Goal: Information Seeking & Learning: Find specific fact

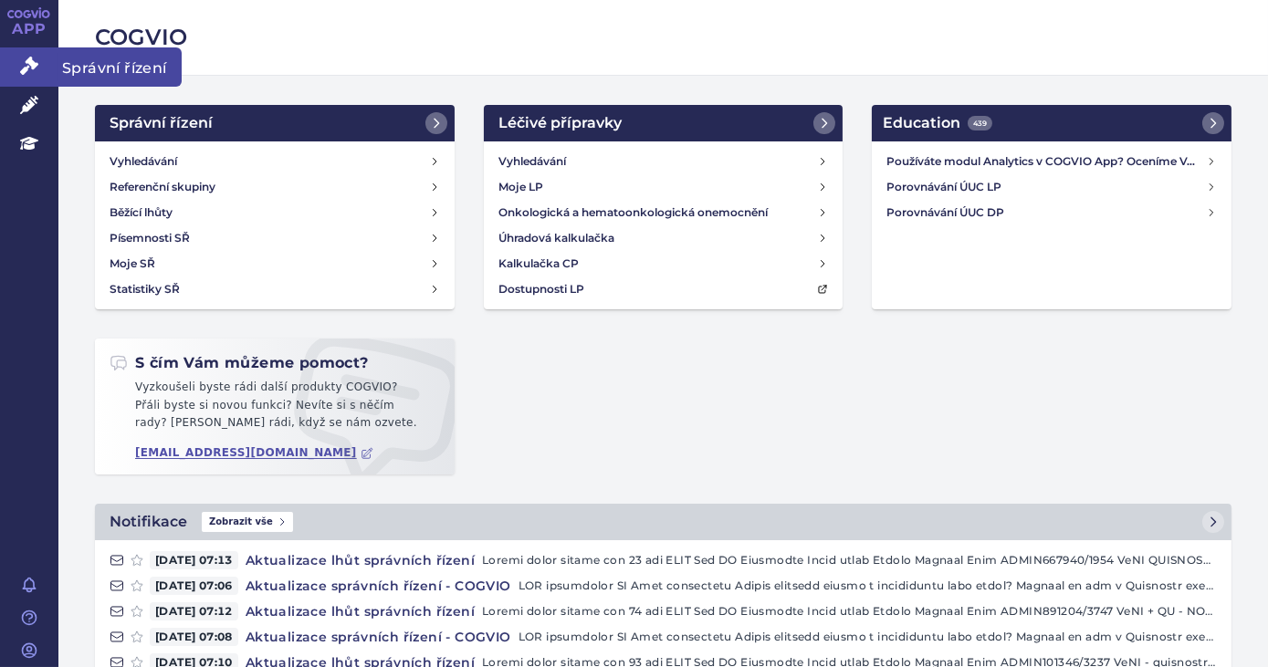
click at [27, 72] on icon at bounding box center [29, 66] width 18 height 18
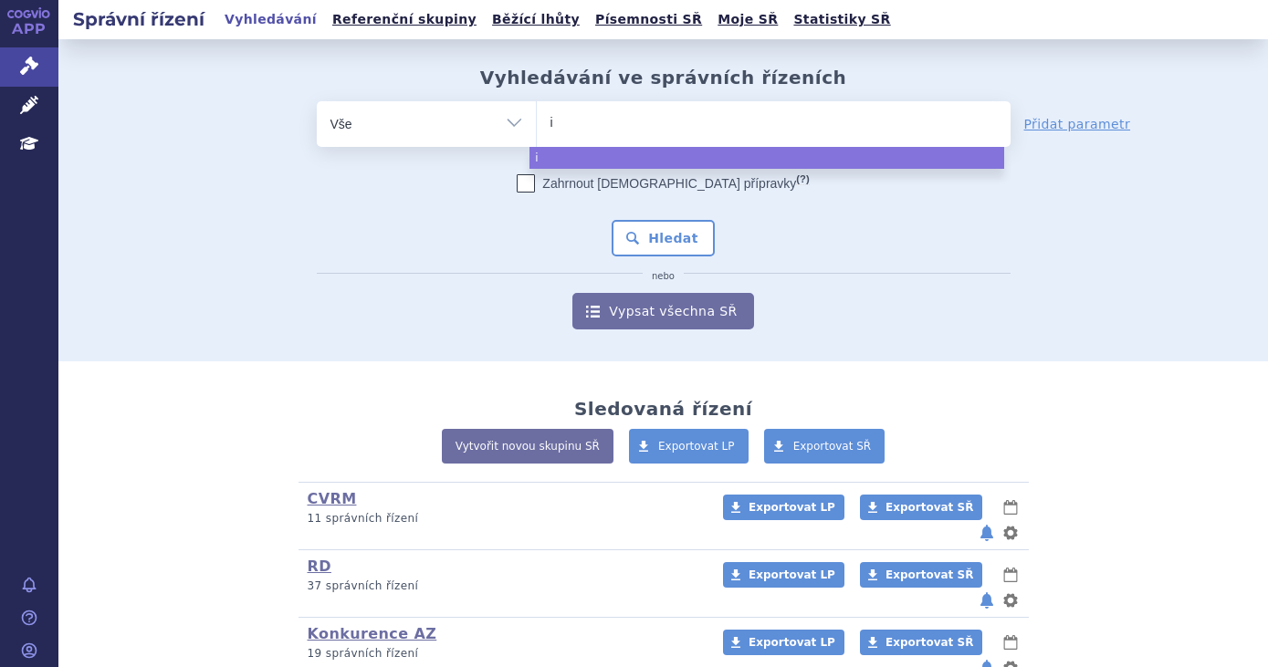
select select
type input "ir"
type input "irut"
type input "iruti"
type input "irut"
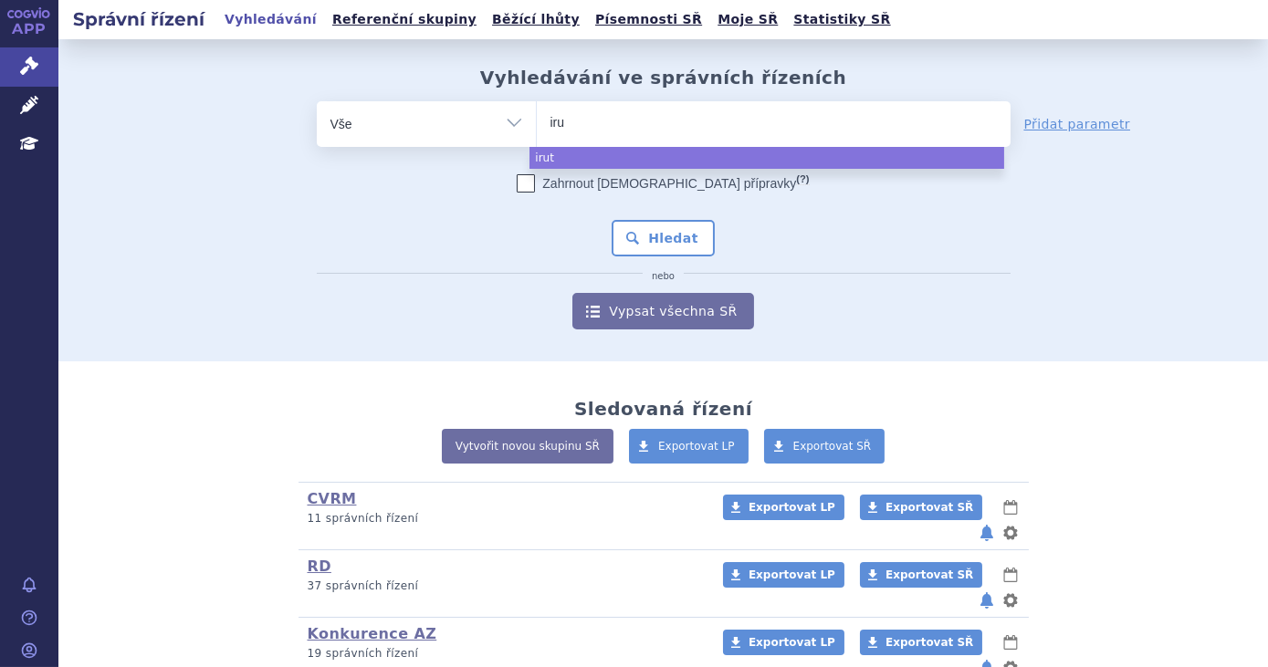
type input "ir"
type input "i"
type input "ibru"
type input "ibruti"
type input "ibrutini"
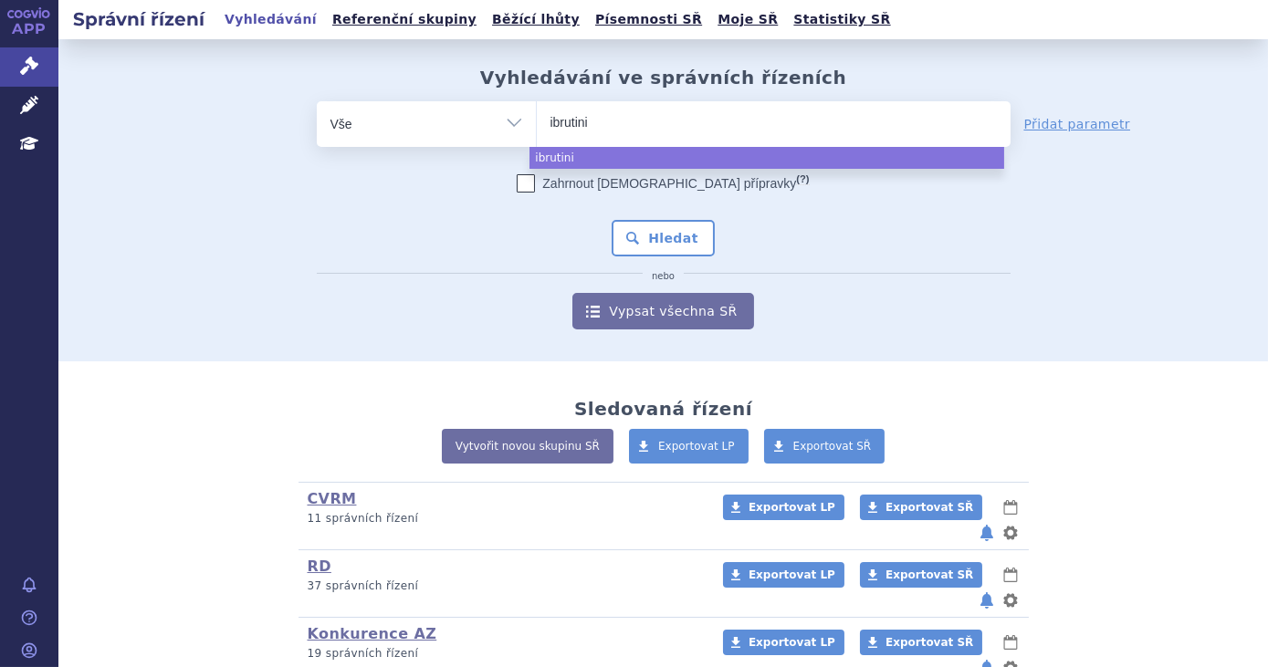
type input "[MEDICAL_DATA]"
select select "[MEDICAL_DATA]"
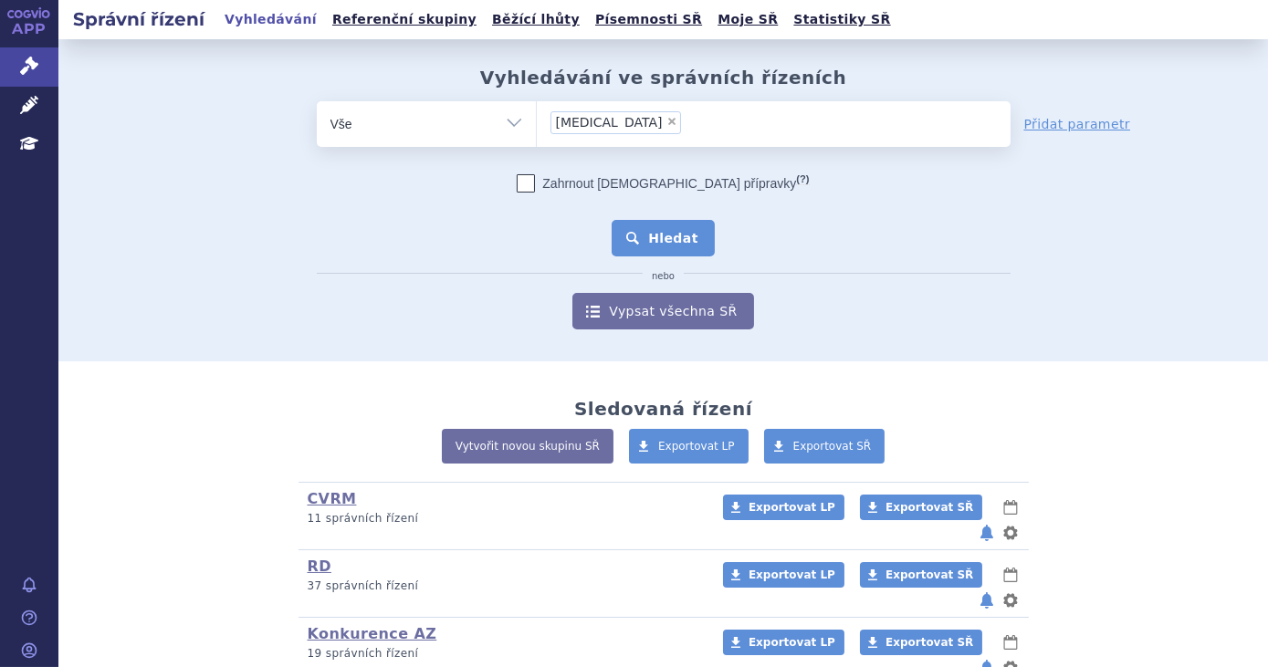
click at [640, 228] on button "Hledat" at bounding box center [663, 238] width 103 height 37
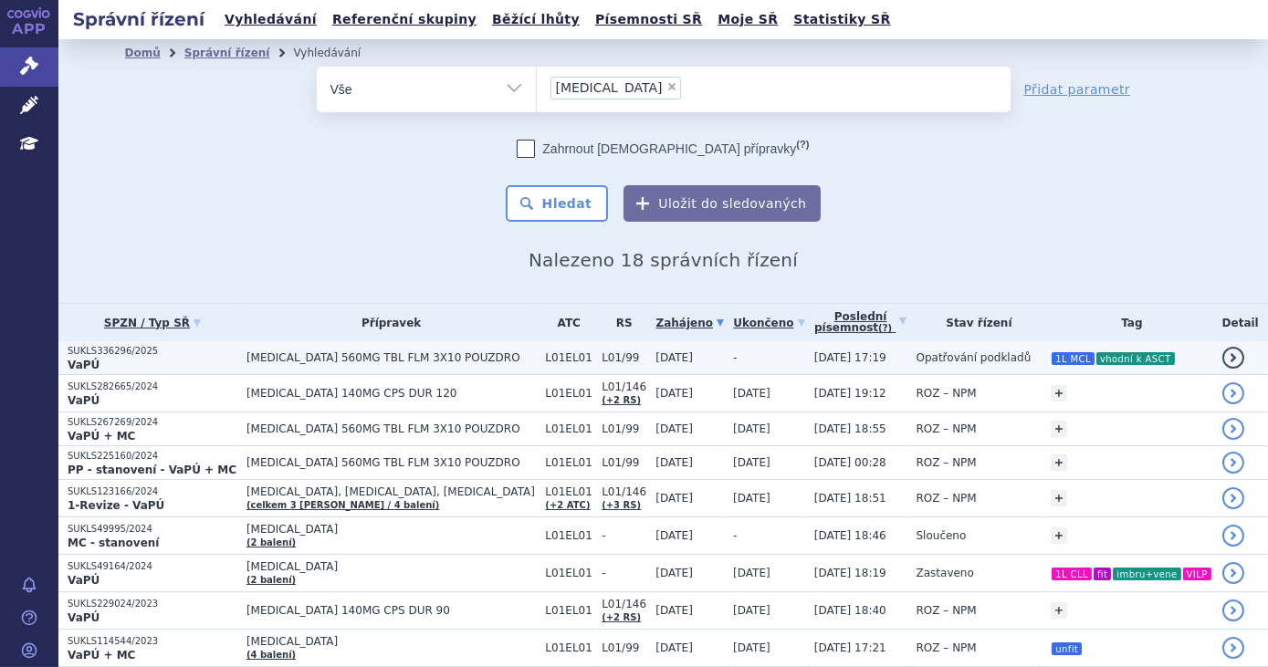
click at [447, 358] on span "IMBRUVICA 560MG TBL FLM 3X10 POUZDRO" at bounding box center [390, 357] width 289 height 13
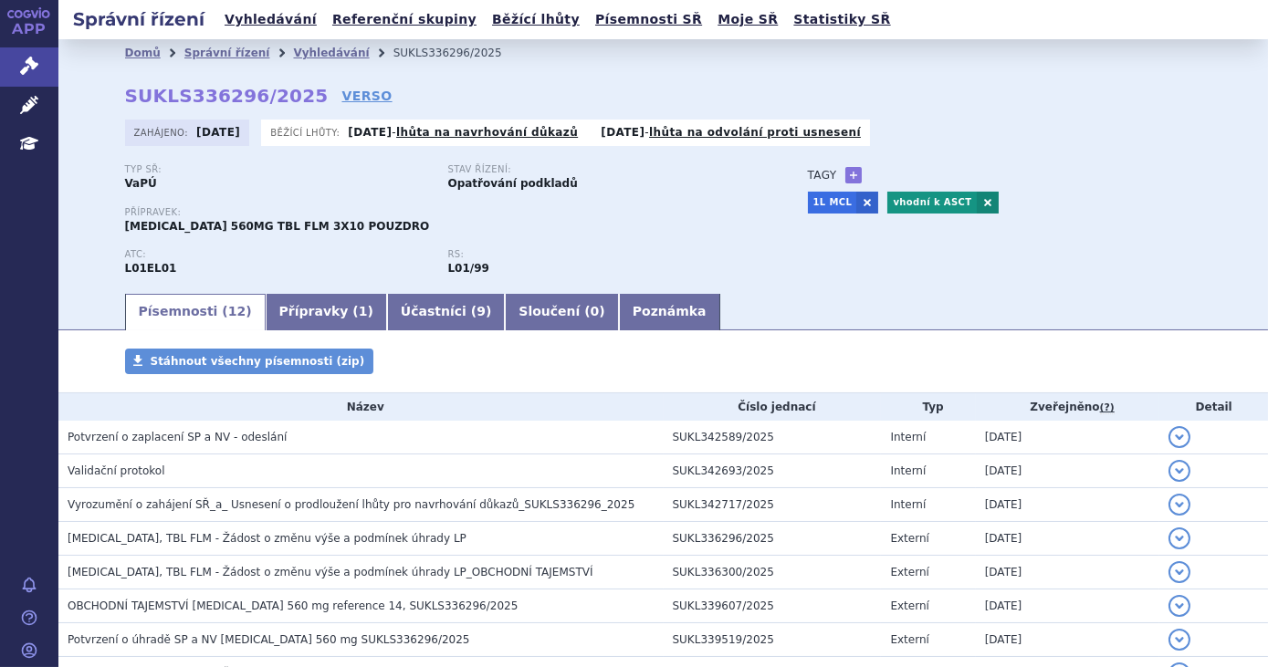
scroll to position [266, 0]
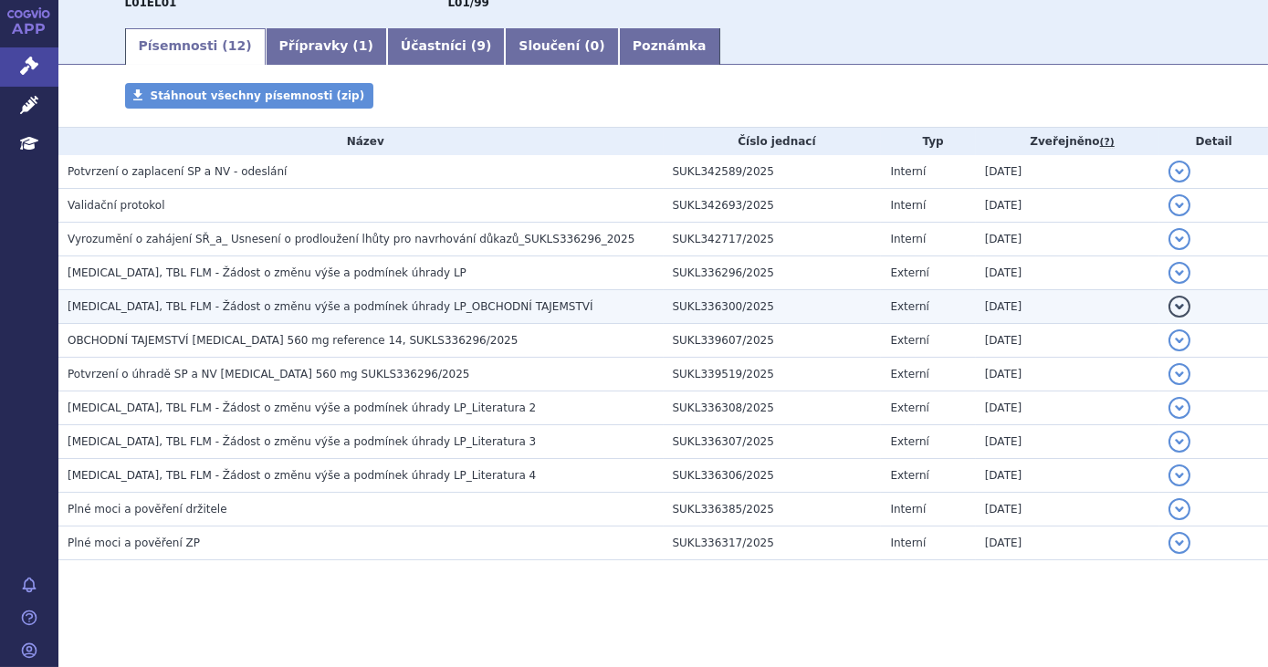
click at [424, 304] on span "IMBRUVICA, TBL FLM - Žádost o změnu výše a podmínek úhrady LP_OBCHODNÍ TAJEMSTVÍ" at bounding box center [331, 306] width 526 height 13
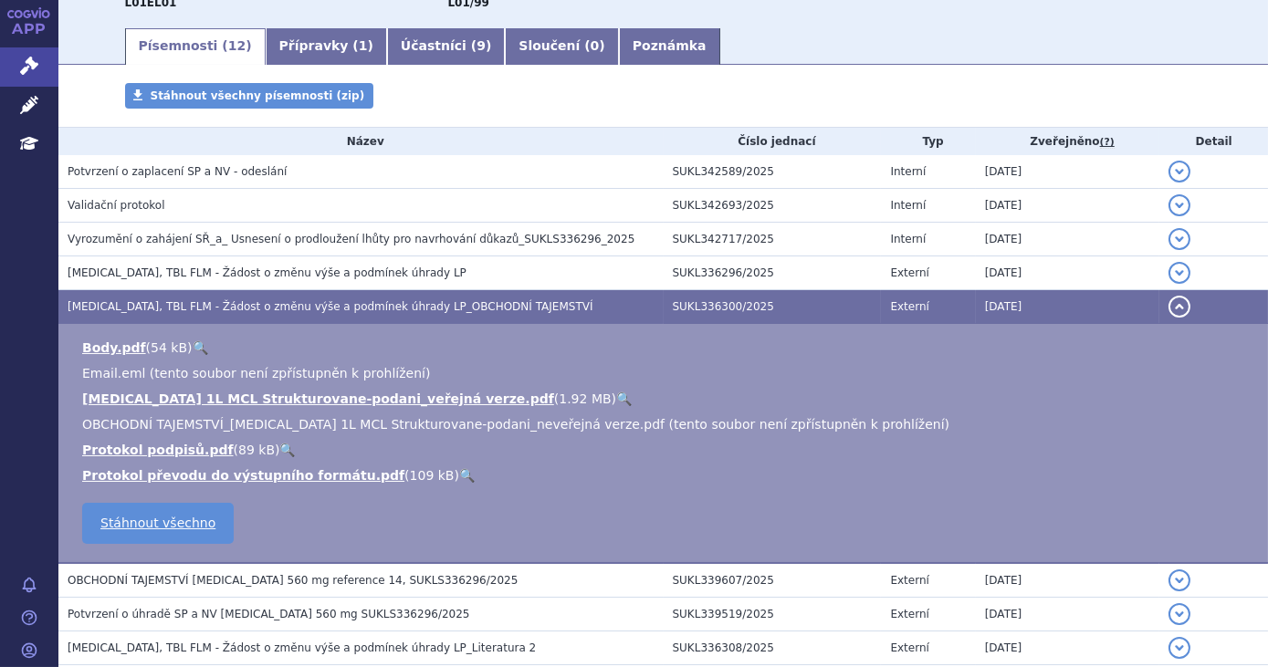
click at [616, 400] on link "🔍" at bounding box center [624, 399] width 16 height 15
